Goal: Task Accomplishment & Management: Manage account settings

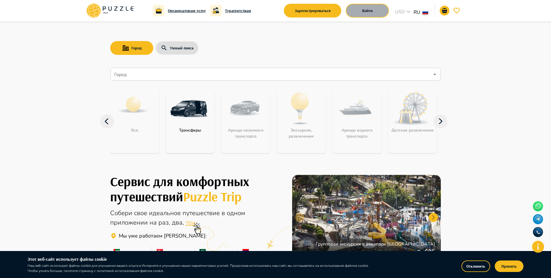
click at [373, 14] on button "Войти" at bounding box center [367, 11] width 43 height 14
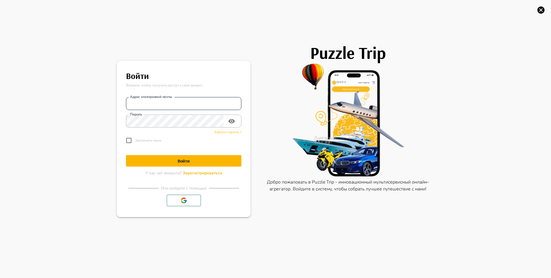
click at [167, 110] on div "Адрес электронной почты Адрес электронной почты Пароль Пароль Забыли пароль ? З…" at bounding box center [183, 119] width 115 height 54
click at [167, 109] on div "Адрес электронной почты" at bounding box center [183, 103] width 115 height 13
click at [180, 105] on input "Адрес электронной почты" at bounding box center [183, 103] width 115 height 11
click at [185, 78] on h6 "Войти" at bounding box center [183, 76] width 115 height 14
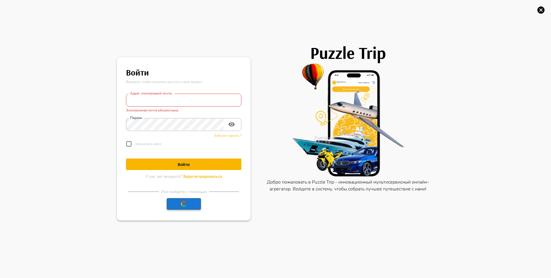
click at [174, 203] on button "button" at bounding box center [184, 203] width 34 height 11
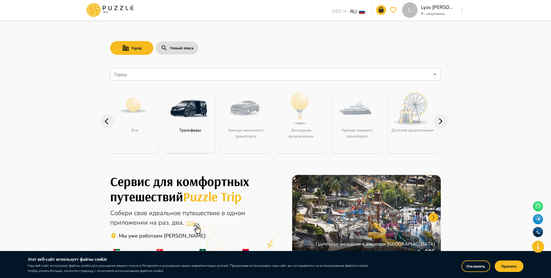
click at [413, 10] on div "L" at bounding box center [409, 9] width 15 height 15
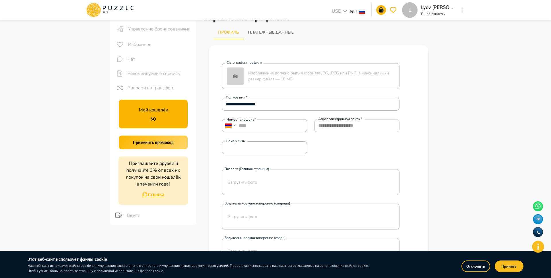
scroll to position [28, 0]
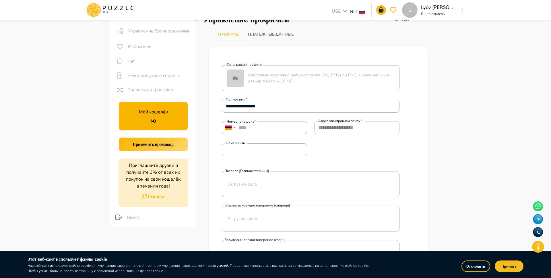
click at [162, 127] on div "Мой кошелёк $ 0" at bounding box center [153, 116] width 69 height 29
click at [164, 124] on div "Мой кошелёк $ 0" at bounding box center [153, 116] width 69 height 29
click at [502, 268] on button "Принять" at bounding box center [509, 265] width 29 height 11
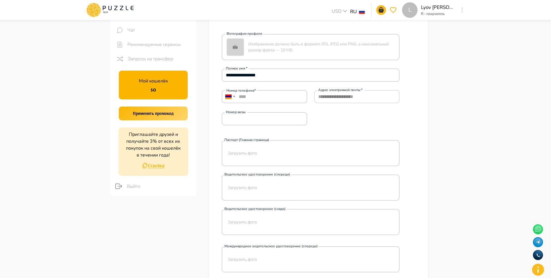
scroll to position [58, 0]
